Goal: Find specific page/section: Find specific page/section

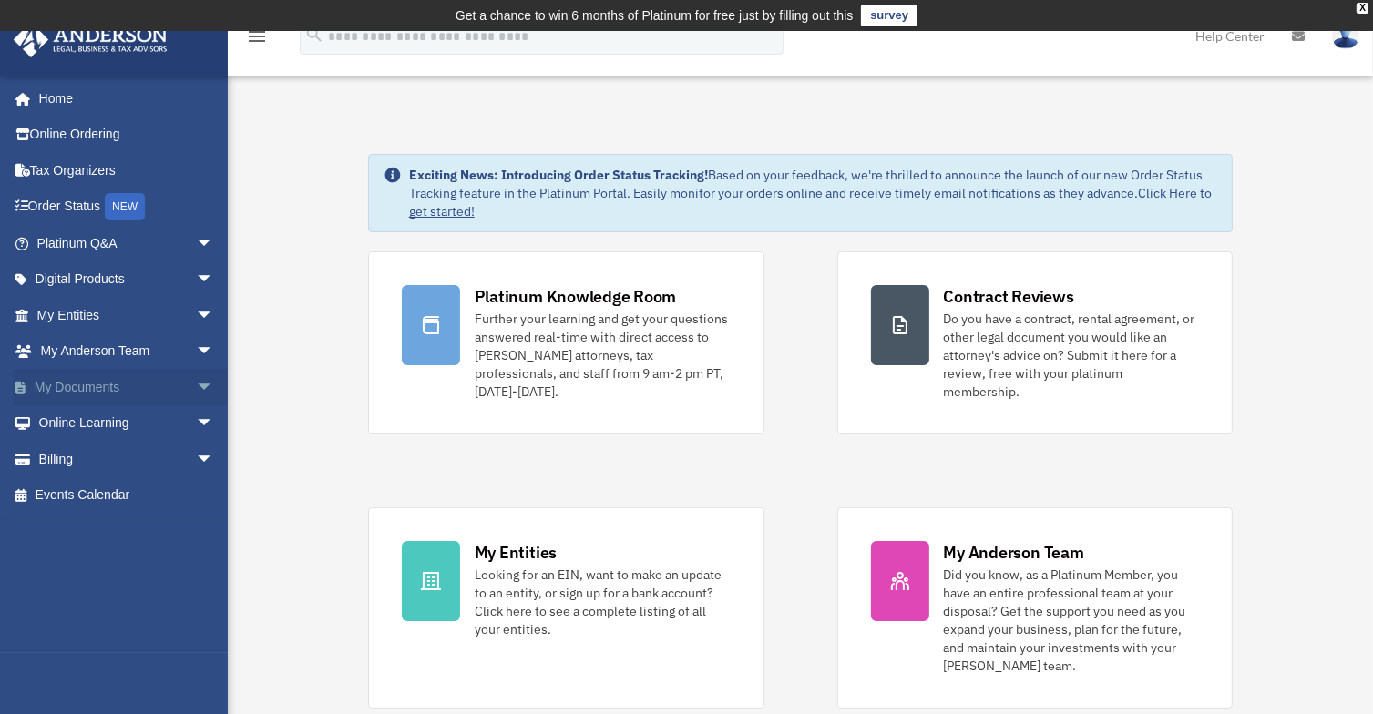
click at [196, 390] on span "arrow_drop_down" at bounding box center [214, 387] width 36 height 37
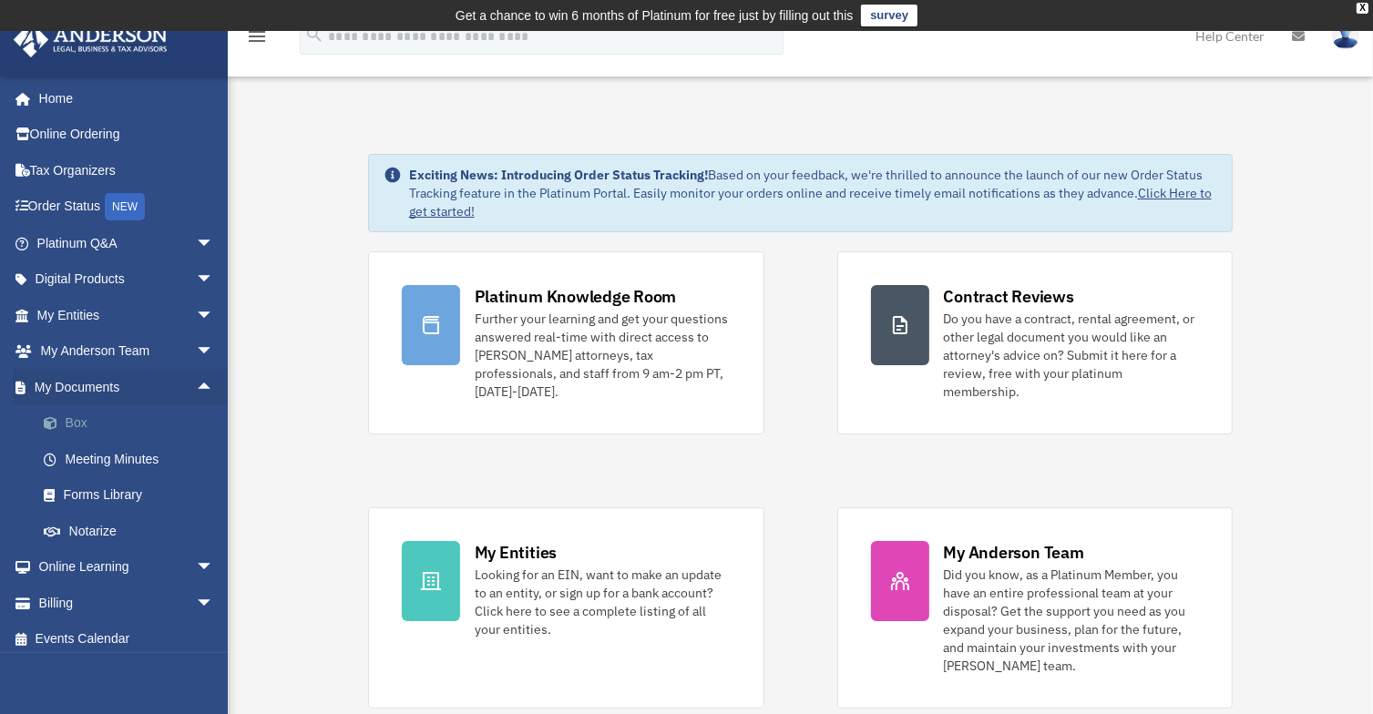
click at [162, 420] on link "Box" at bounding box center [134, 423] width 216 height 36
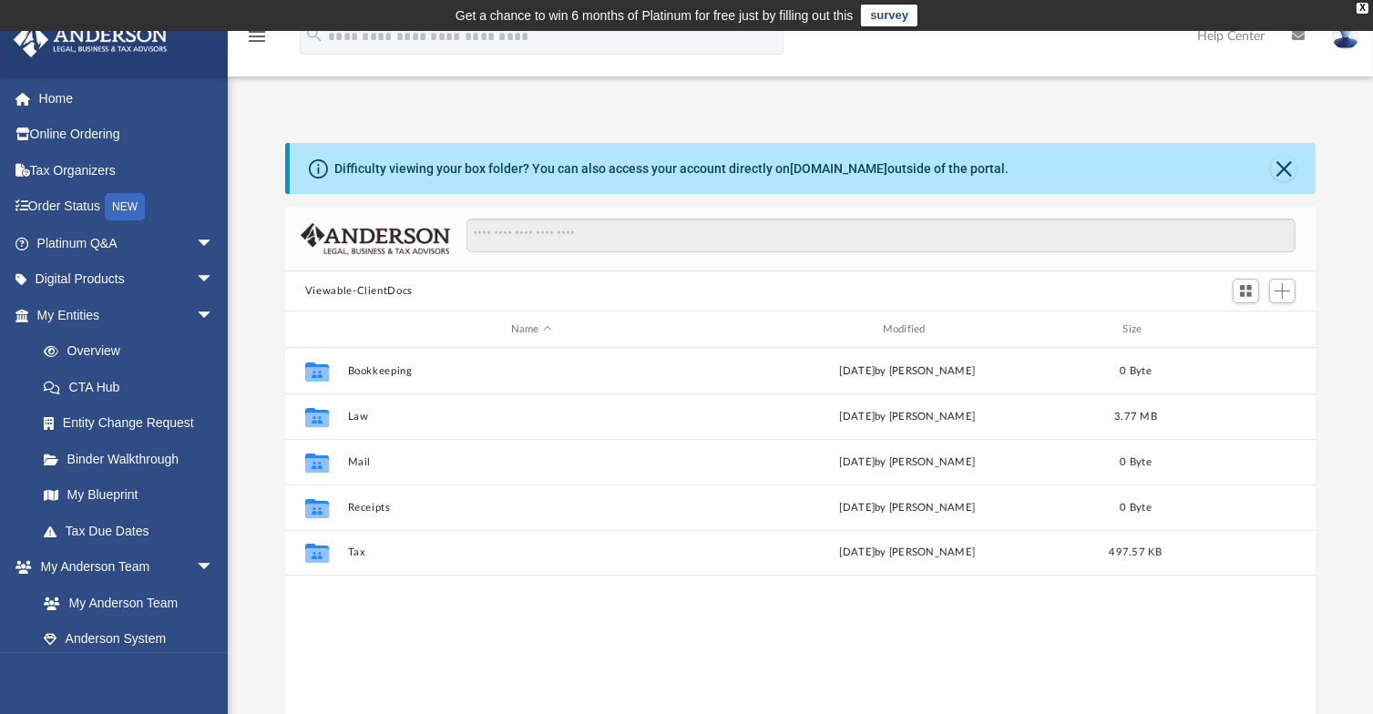
scroll to position [400, 1017]
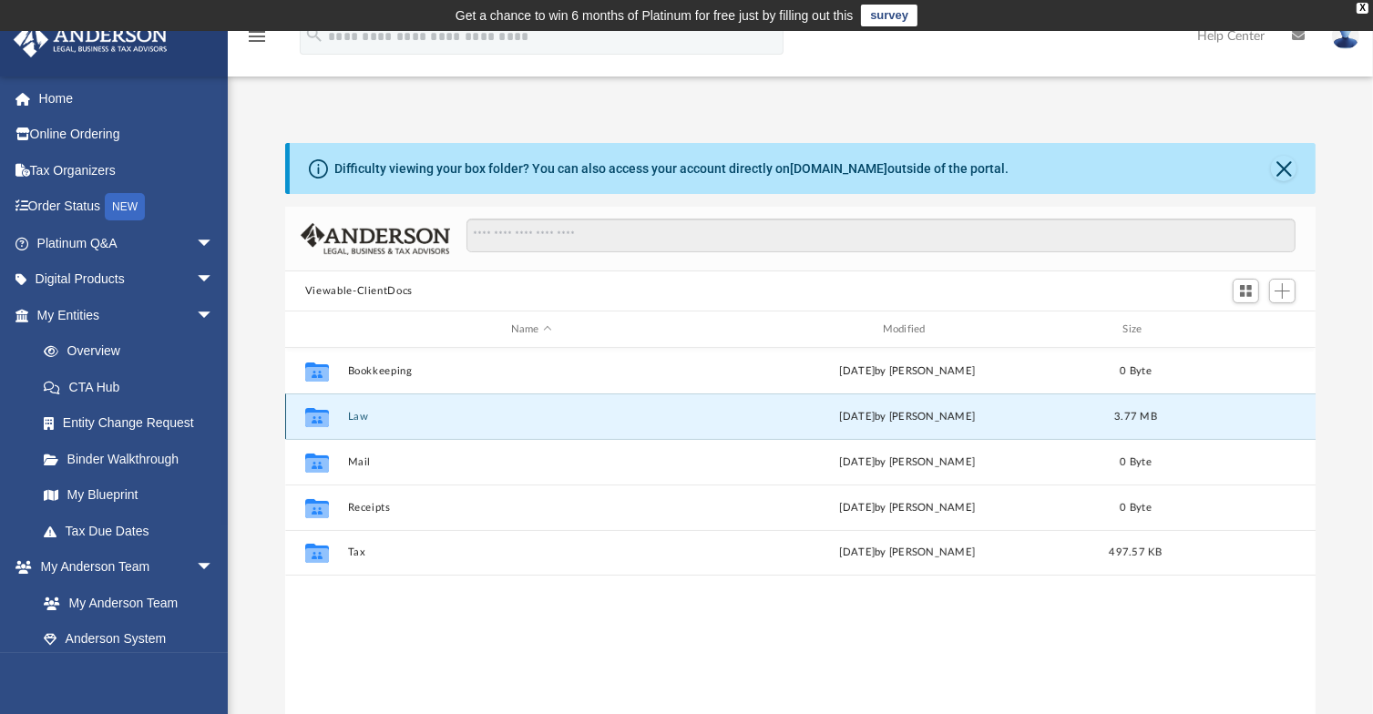
click at [367, 416] on button "Law" at bounding box center [531, 417] width 368 height 12
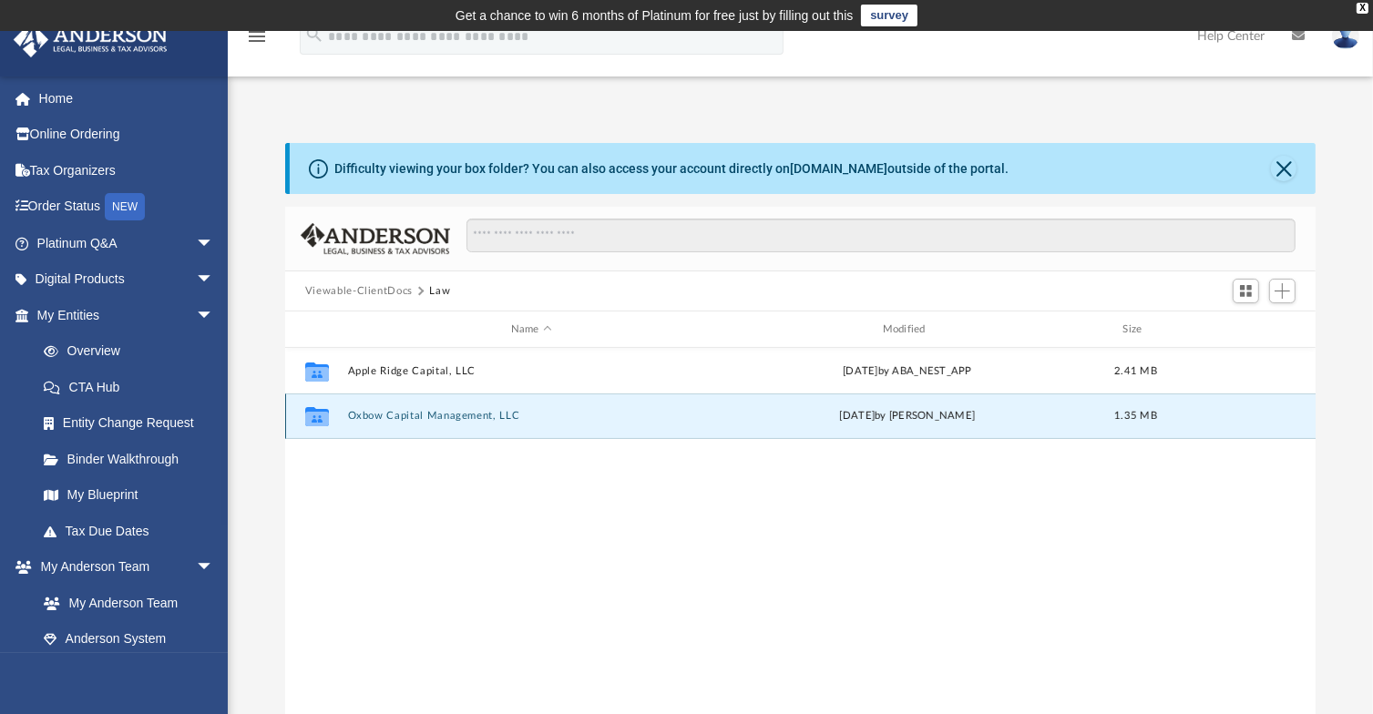
click at [386, 413] on button "Oxbow Capital Management, LLC" at bounding box center [531, 416] width 368 height 12
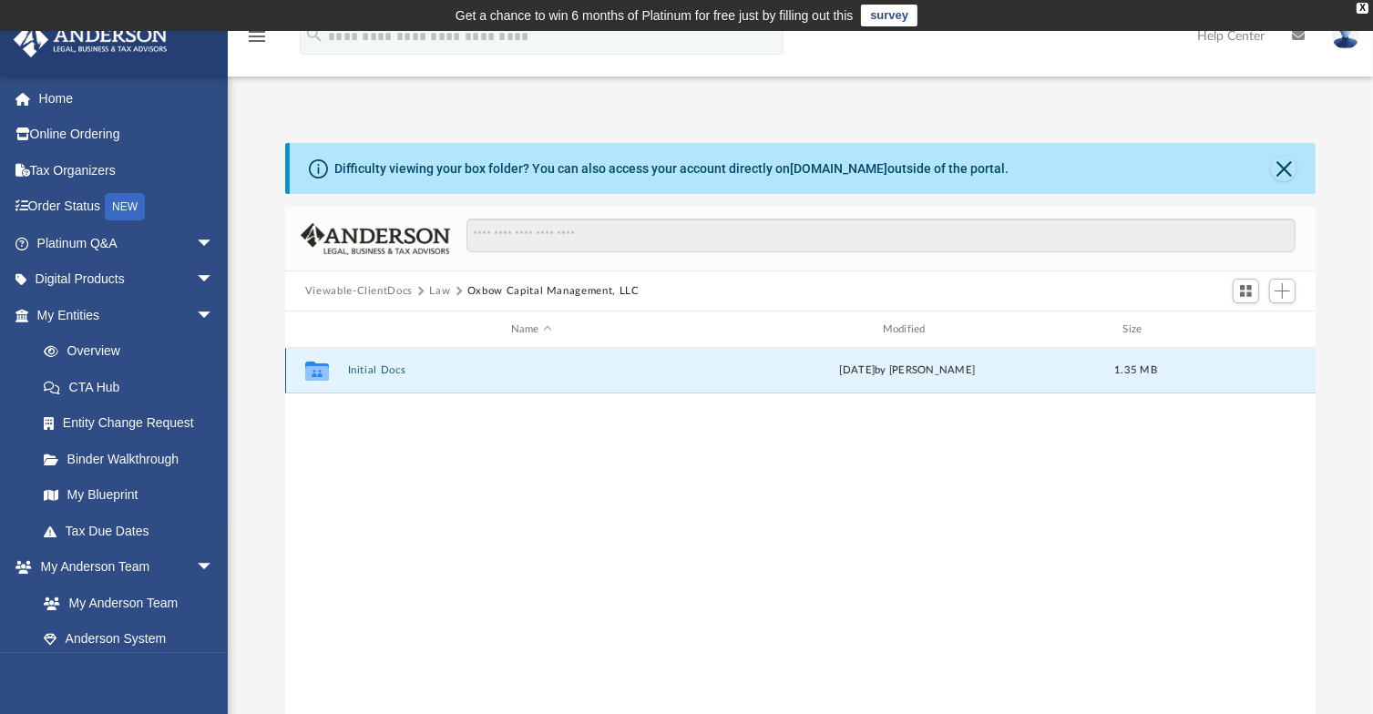
click at [377, 368] on button "Initial Docs" at bounding box center [531, 370] width 368 height 12
